Goal: Find contact information: Find contact information

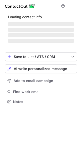
scroll to position [97, 80]
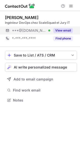
click at [64, 30] on button "View email" at bounding box center [63, 30] width 20 height 5
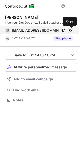
click at [69, 30] on span at bounding box center [71, 31] width 4 height 4
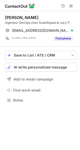
scroll to position [97, 80]
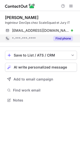
click at [38, 40] on div "*-***-***-****" at bounding box center [31, 38] width 38 height 5
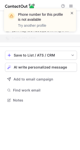
click at [71, 13] on span at bounding box center [72, 13] width 4 height 5
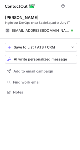
scroll to position [89, 80]
